Goal: Find specific page/section

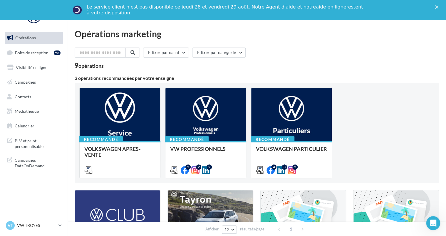
click at [50, 231] on div "VT VW TROYES vw-tro-elk" at bounding box center [34, 228] width 68 height 16
click at [49, 227] on p "VW TROYES" at bounding box center [36, 226] width 39 height 6
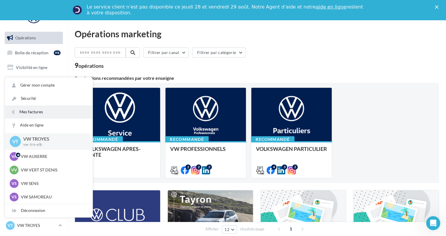
click at [36, 111] on link "Mes factures" at bounding box center [49, 111] width 88 height 13
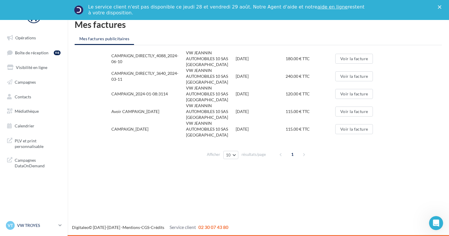
click at [22, 227] on p "VW TROYES" at bounding box center [36, 226] width 39 height 6
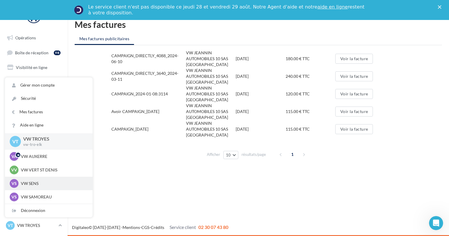
click at [26, 185] on p "VW SENS" at bounding box center [53, 184] width 65 height 6
